Goal: Book appointment/travel/reservation

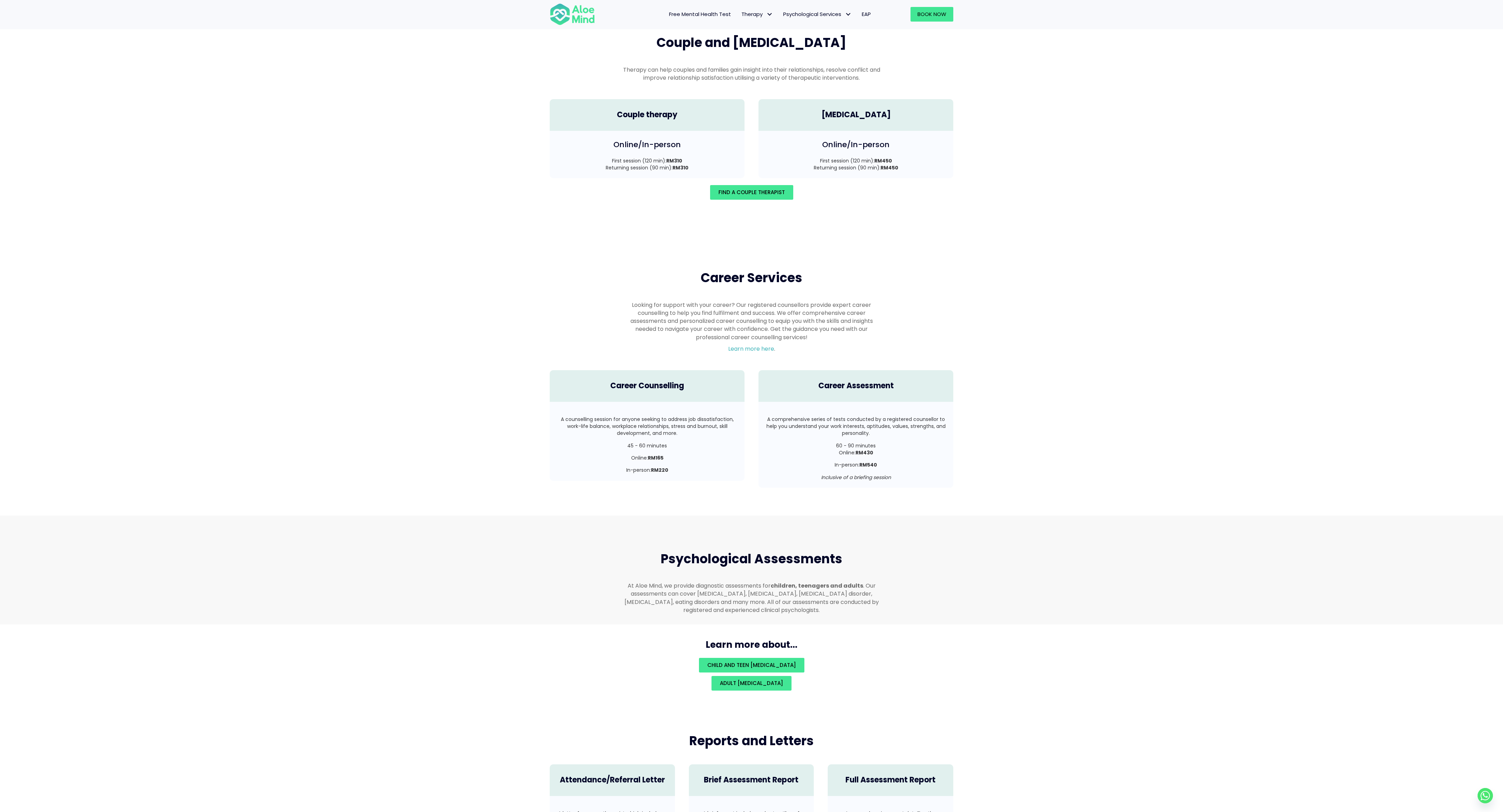
scroll to position [1446, 0]
